Goal: Transaction & Acquisition: Purchase product/service

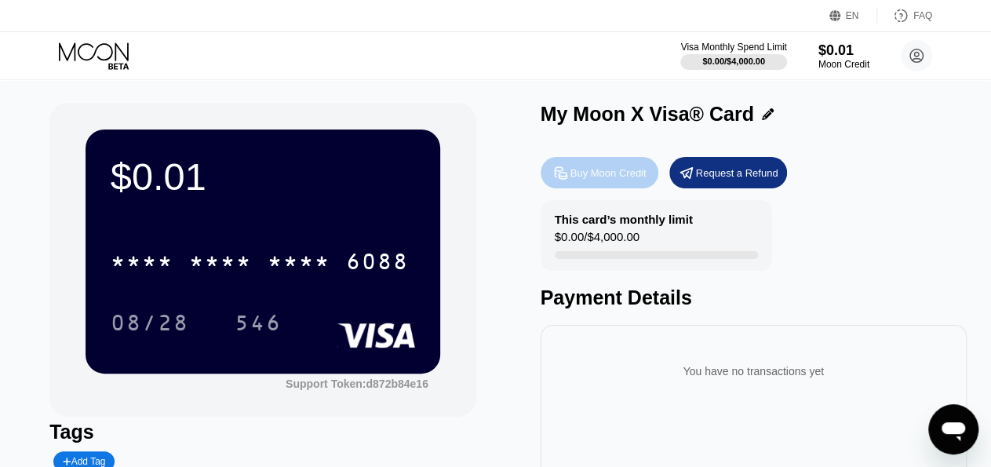
click at [610, 177] on div "Buy Moon Credit" at bounding box center [609, 172] width 76 height 13
type input "0"
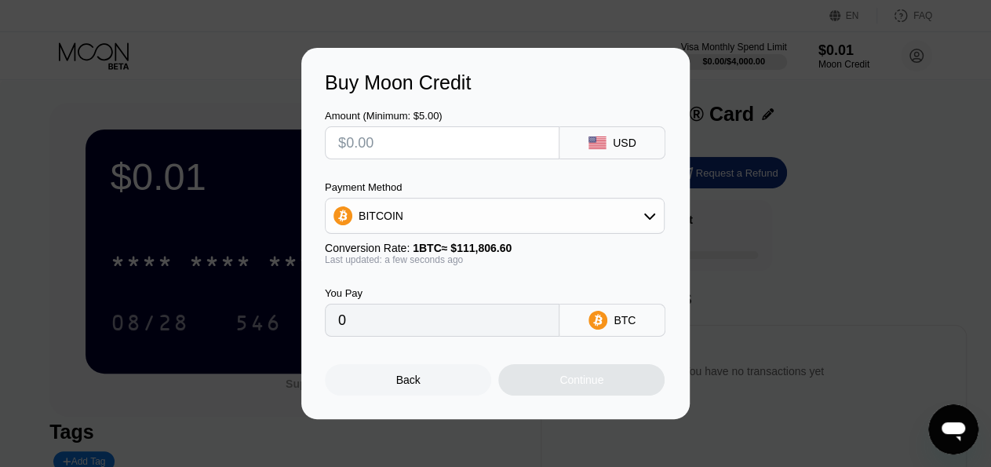
click at [470, 144] on input "text" at bounding box center [442, 142] width 208 height 31
type input "$2"
type input "0.00001789"
type input "$22"
type input "0.00019677"
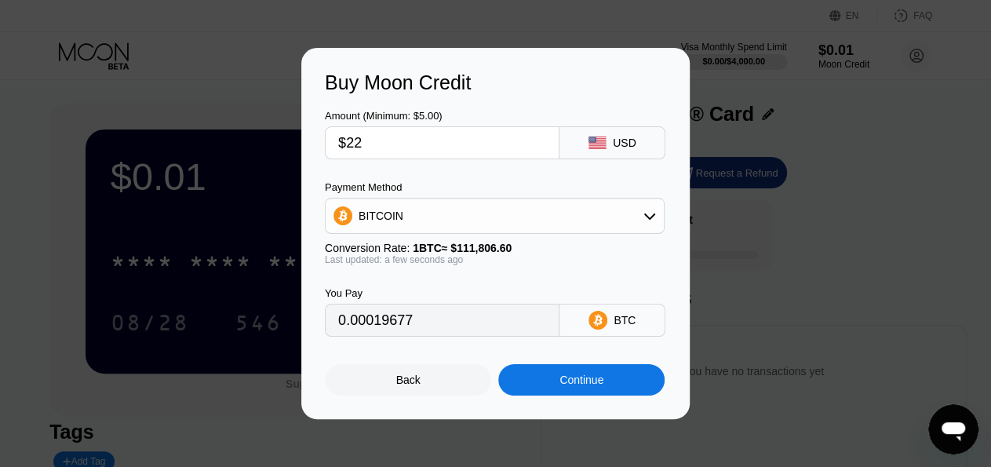
type input "$22"
click at [569, 386] on div "Continue" at bounding box center [582, 380] width 44 height 13
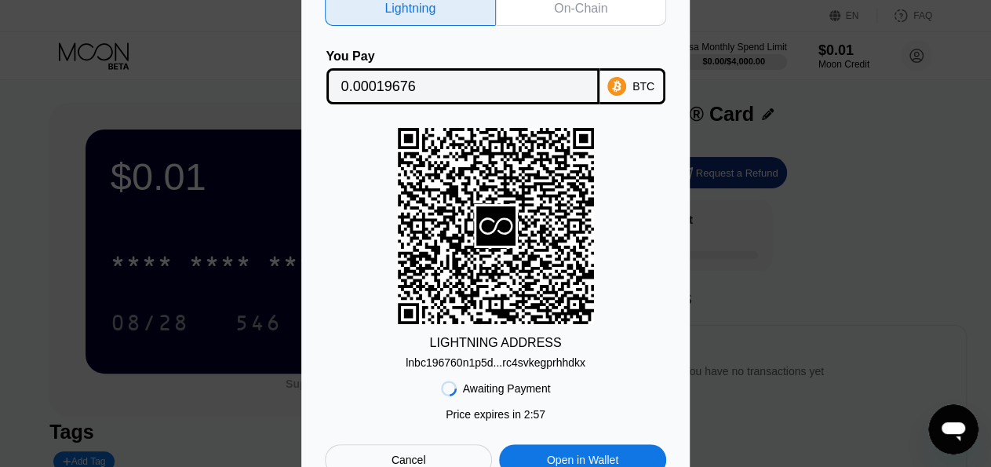
click at [580, 10] on div "On-Chain" at bounding box center [580, 9] width 53 height 16
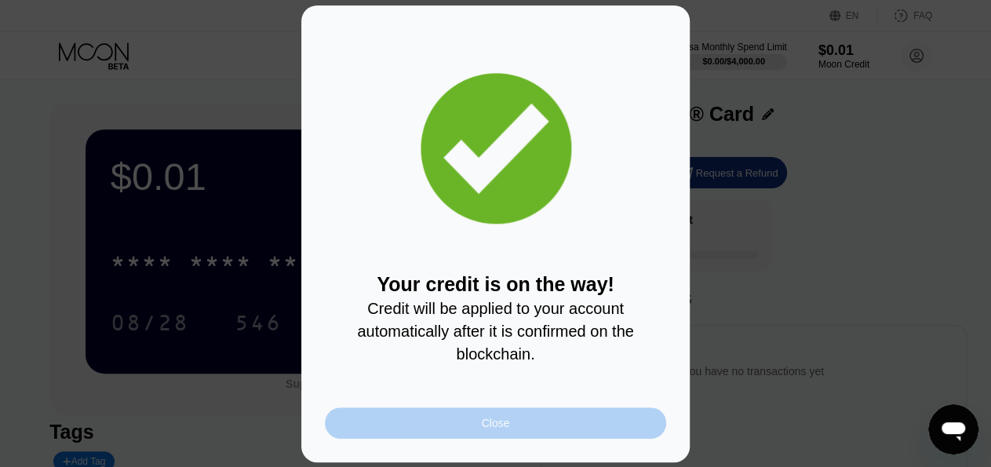
click at [494, 429] on div "Close" at bounding box center [496, 423] width 28 height 13
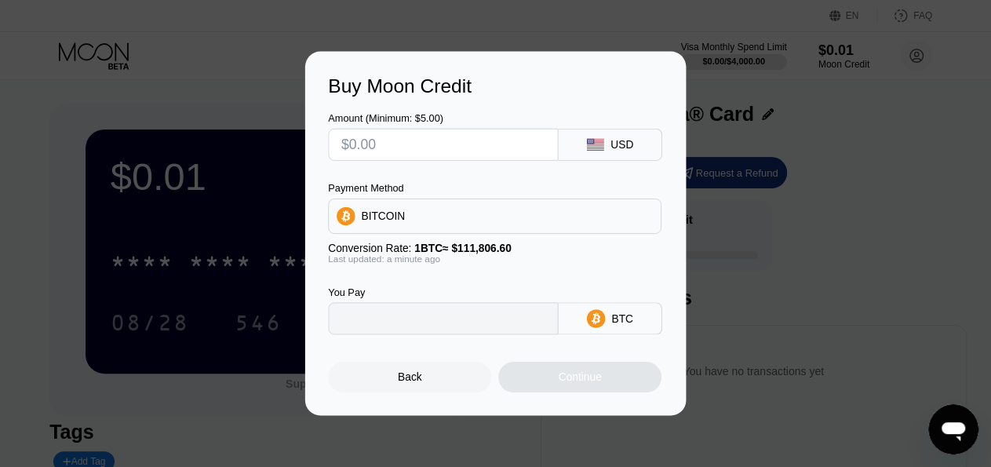
type input "0"
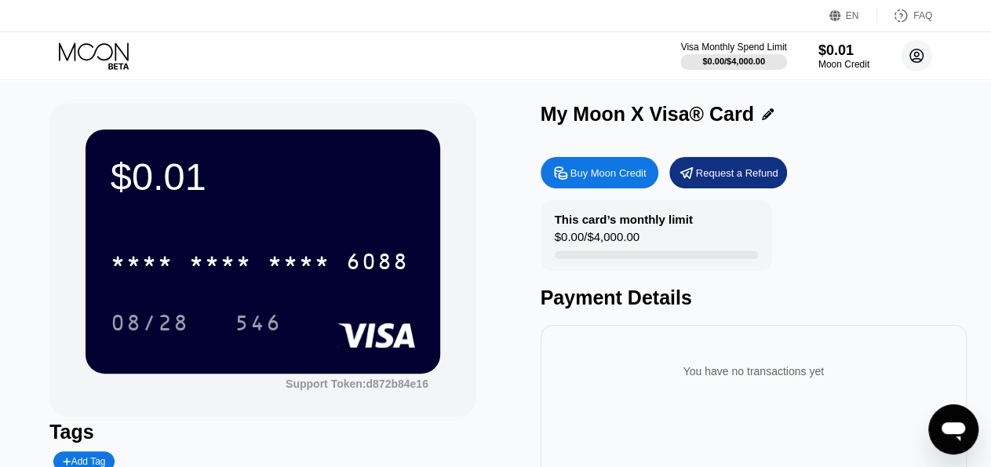
click at [915, 65] on circle at bounding box center [916, 55] width 31 height 31
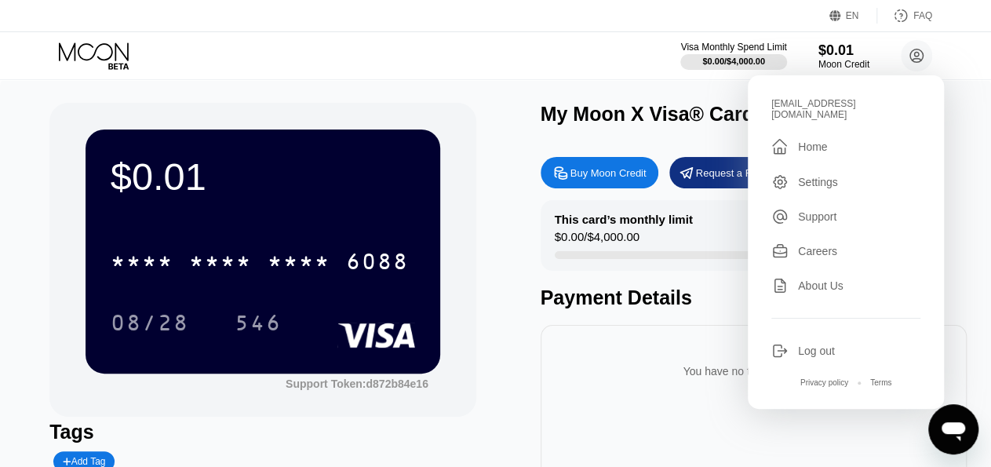
click at [966, 46] on div "Visa Monthly Spend Limit $0.00 / $4,000.00 $0.01 Moon Credit barbbarb1908@gmail…" at bounding box center [495, 55] width 991 height 47
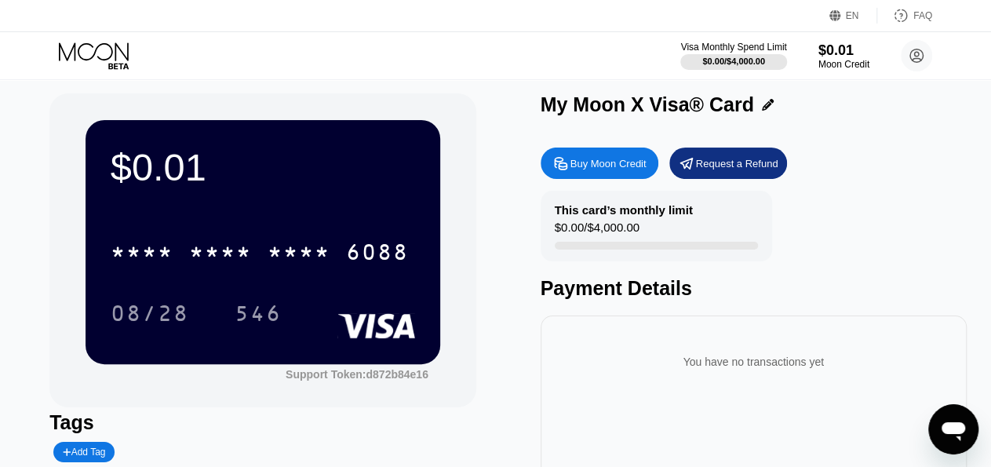
scroll to position [9, 0]
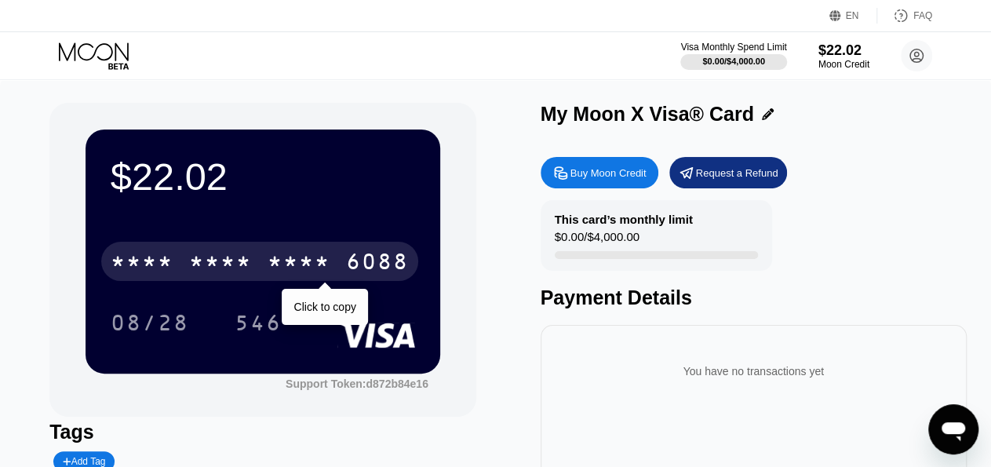
click at [294, 266] on div "* * * *" at bounding box center [299, 263] width 63 height 25
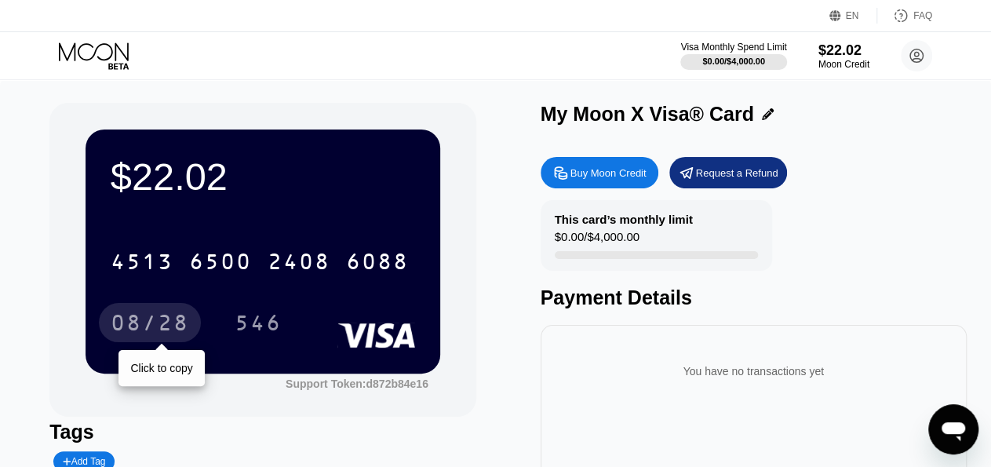
click at [174, 337] on div "08/28" at bounding box center [150, 324] width 79 height 25
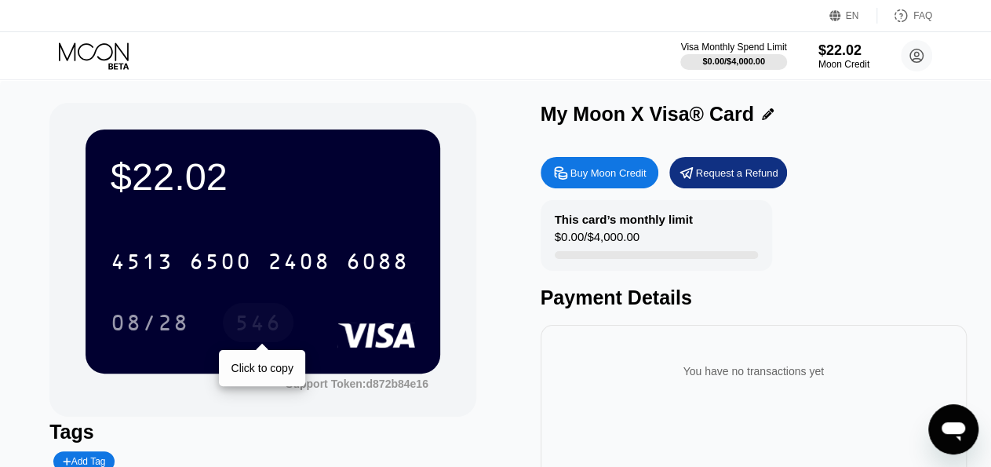
click at [257, 335] on div "546" at bounding box center [258, 324] width 47 height 25
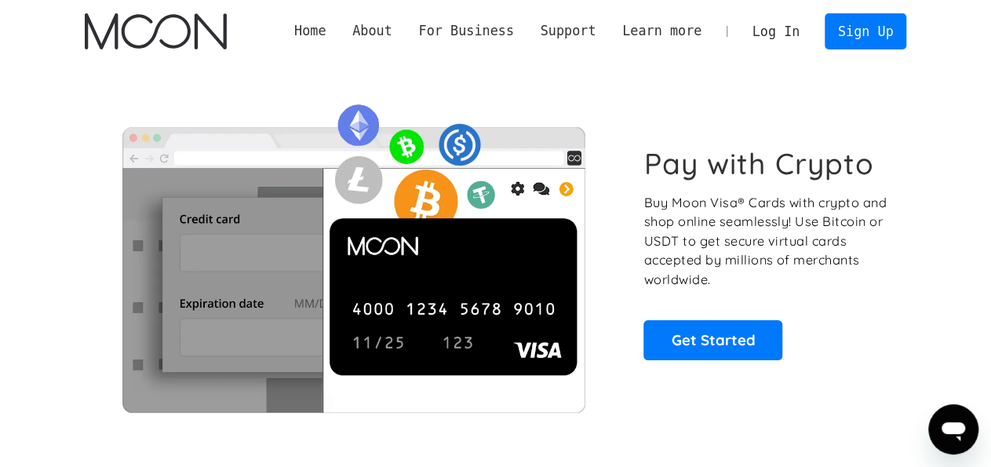
click at [790, 27] on link "Log In" at bounding box center [776, 31] width 74 height 35
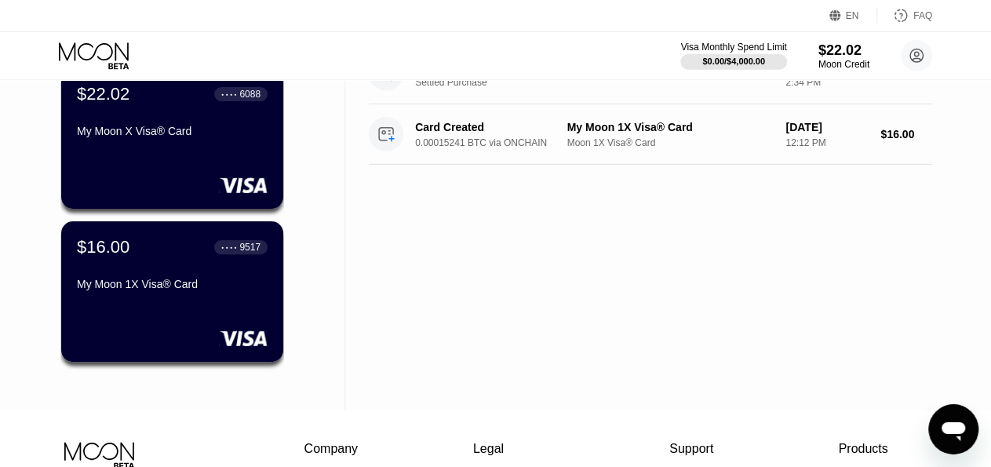
scroll to position [137, 0]
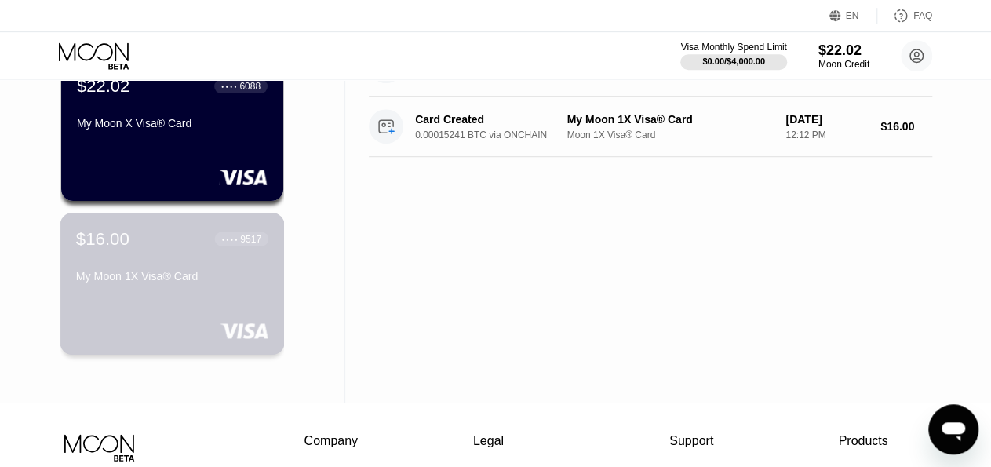
click at [167, 289] on div "My Moon 1X Visa® Card" at bounding box center [172, 279] width 192 height 19
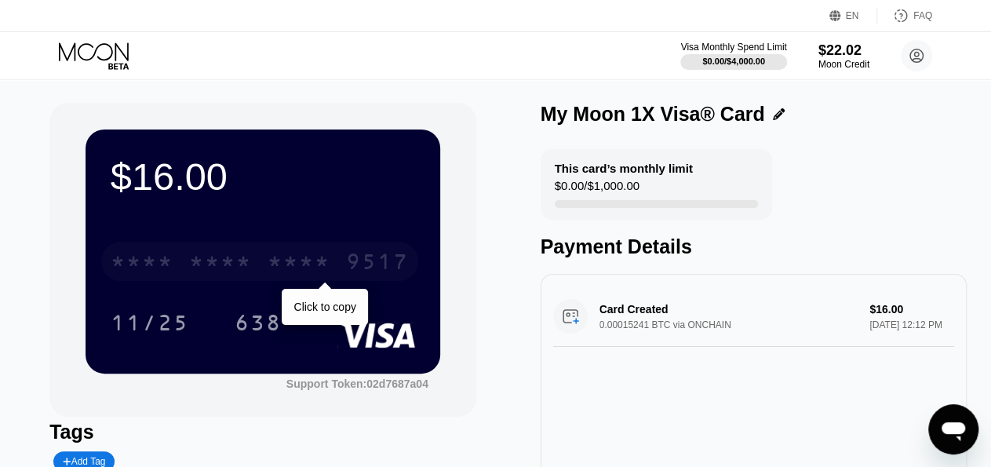
click at [225, 272] on div "* * * *" at bounding box center [220, 263] width 63 height 25
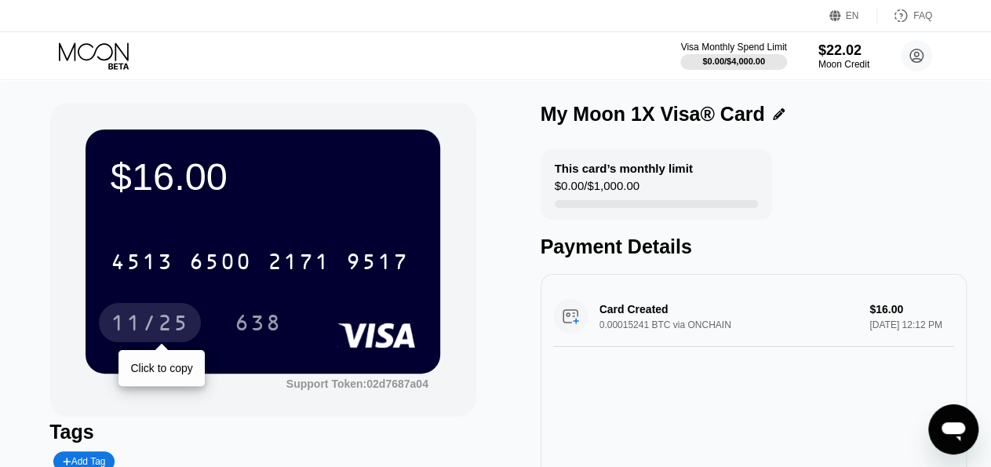
click at [162, 333] on div "11/25" at bounding box center [150, 324] width 79 height 25
